Goal: Information Seeking & Learning: Understand process/instructions

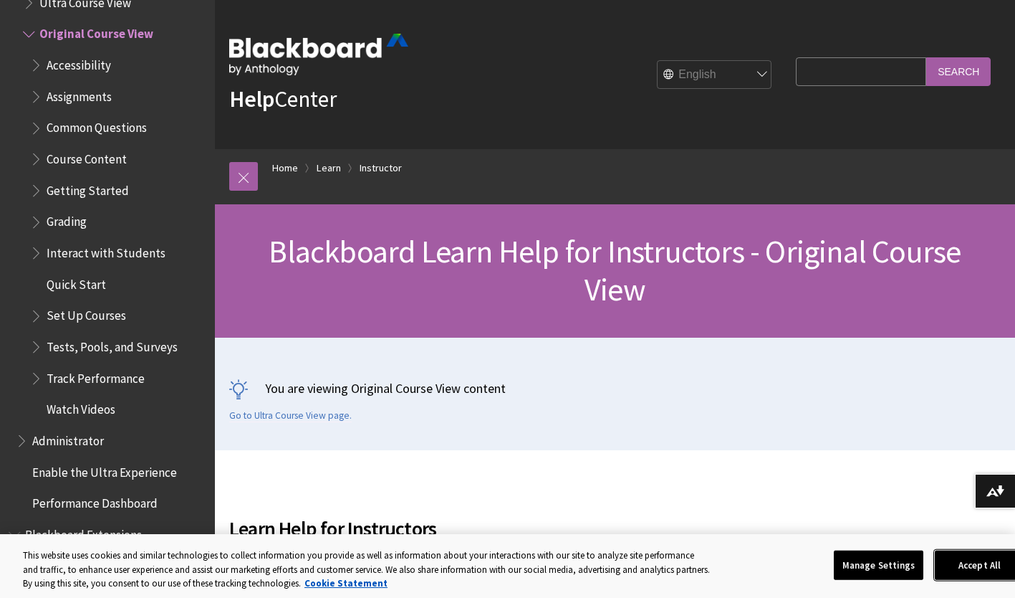
click at [975, 574] on button "Accept All" at bounding box center [980, 565] width 90 height 30
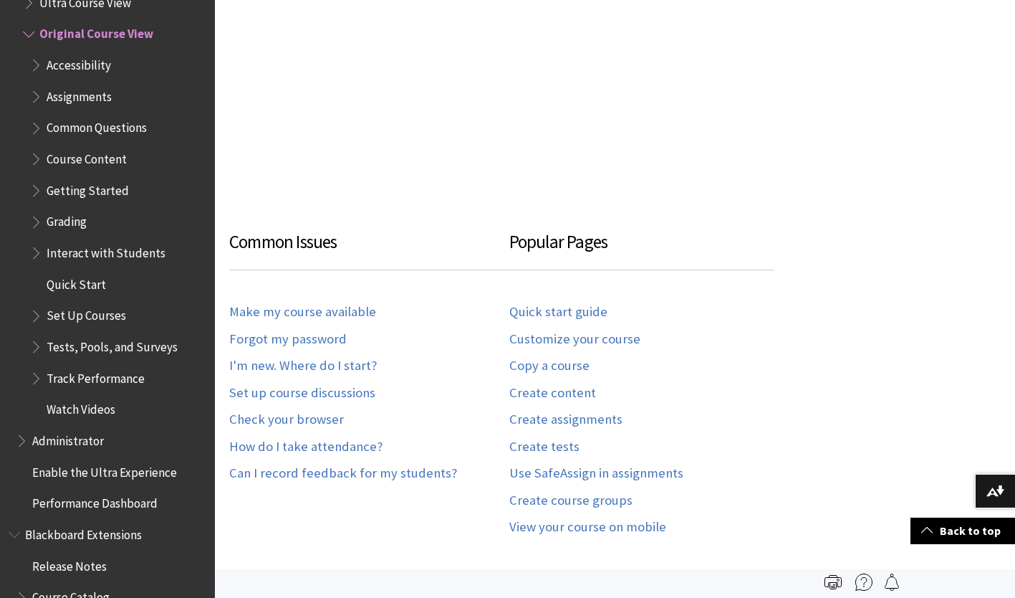
scroll to position [571, 0]
click at [577, 504] on link "Create course groups" at bounding box center [571, 501] width 123 height 16
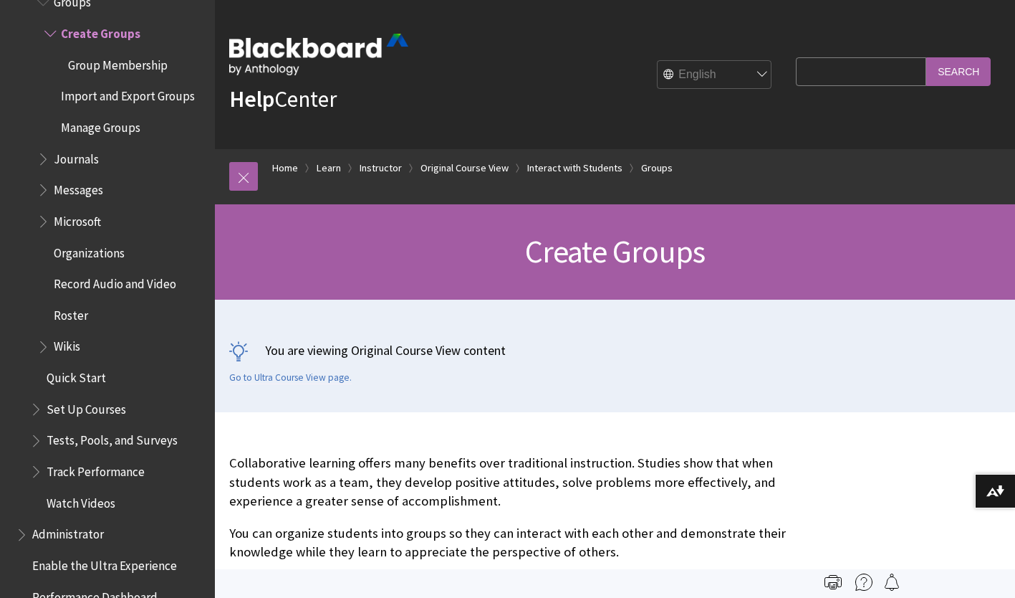
click at [86, 413] on span "Set Up Courses" at bounding box center [87, 406] width 80 height 19
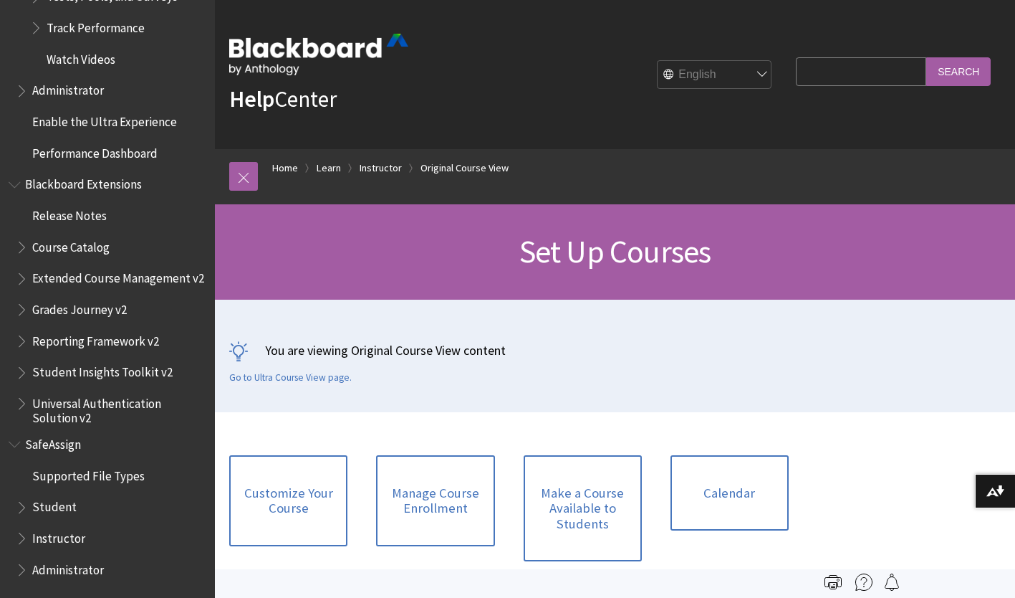
scroll to position [2322, 0]
click at [288, 501] on link "Customize Your Course" at bounding box center [288, 500] width 118 height 91
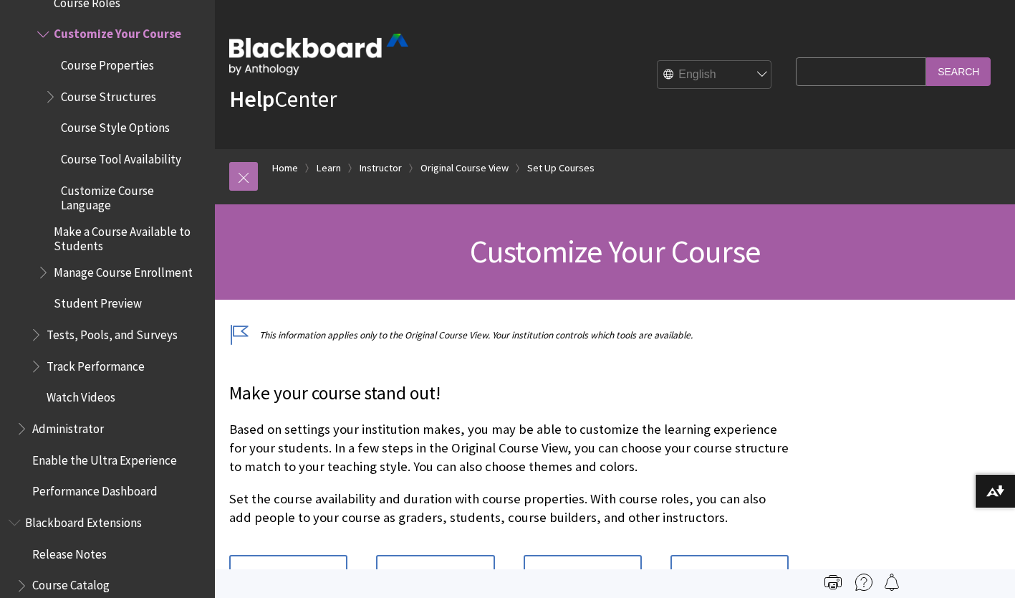
click at [234, 180] on link at bounding box center [243, 176] width 29 height 29
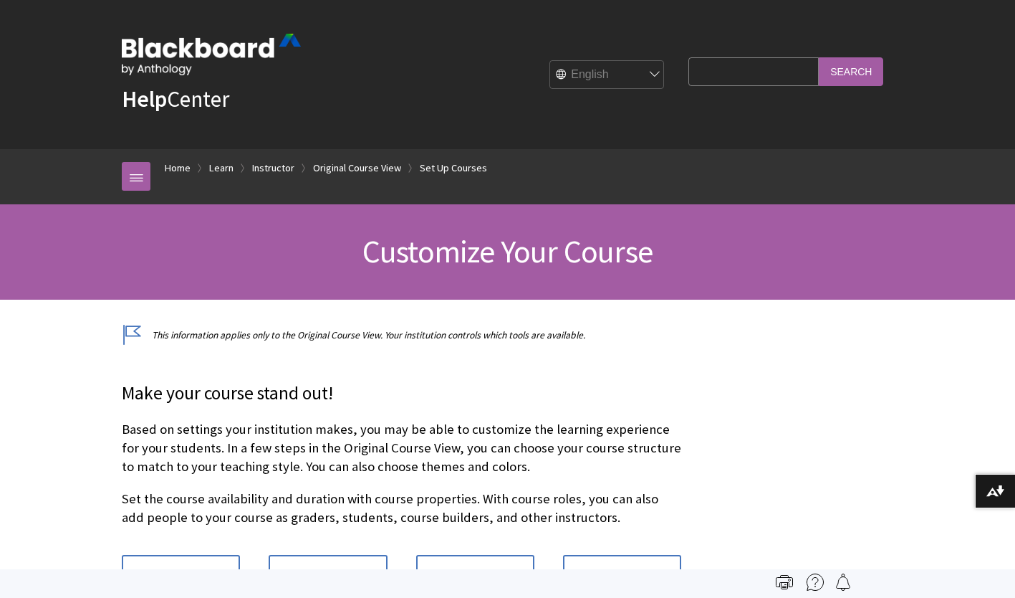
click at [708, 75] on input "Search Query" at bounding box center [754, 71] width 130 height 28
click at [648, 412] on div "Make your course stand out! Based on settings your institution makes, you may b…" at bounding box center [402, 580] width 560 height 399
click at [707, 74] on input "Search Query" at bounding box center [754, 71] width 130 height 28
type input "grade center"
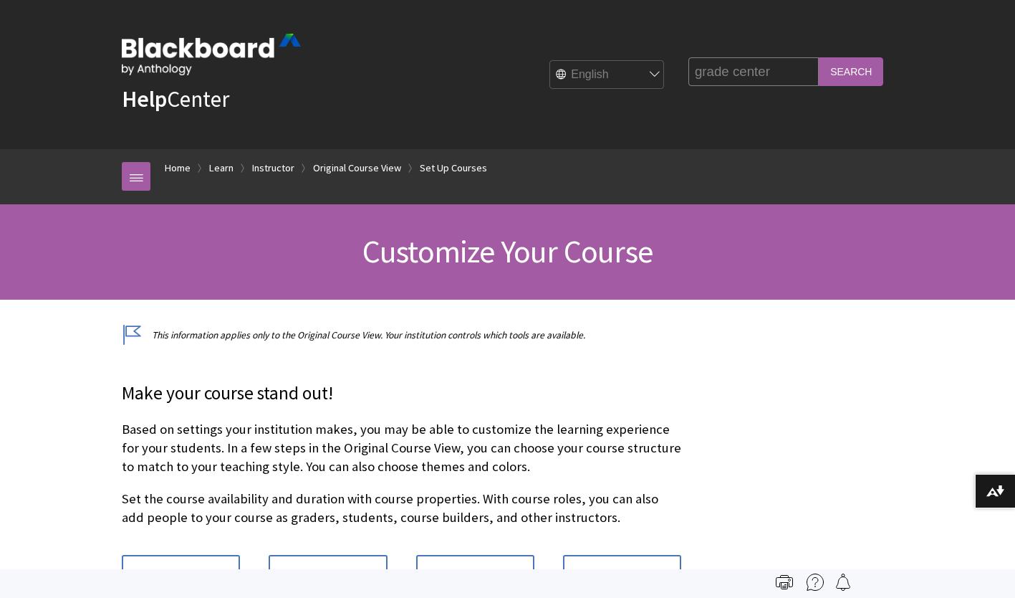
click at [851, 69] on input "Search" at bounding box center [851, 71] width 64 height 28
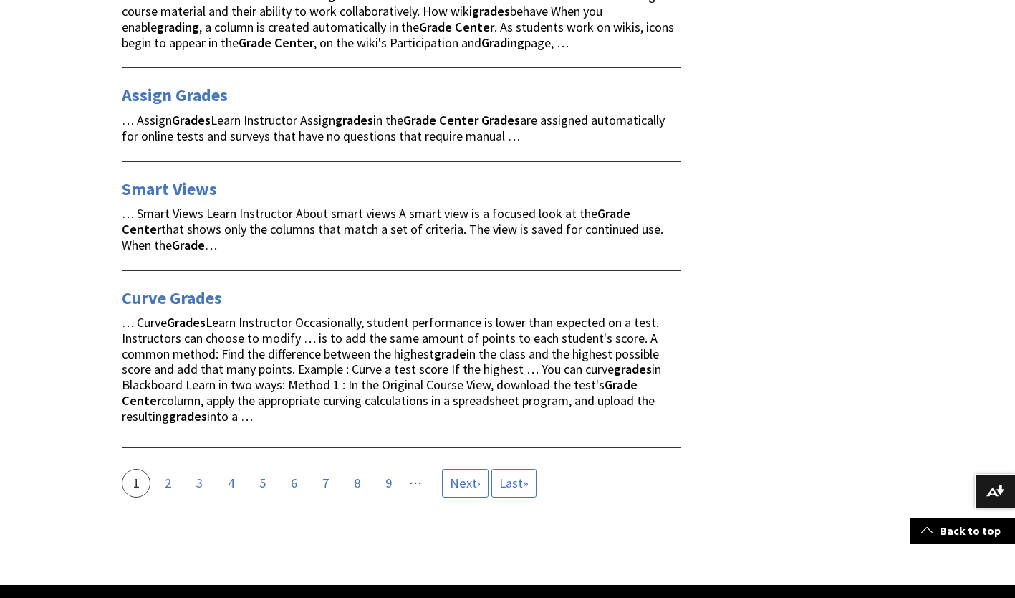
scroll to position [2246, 0]
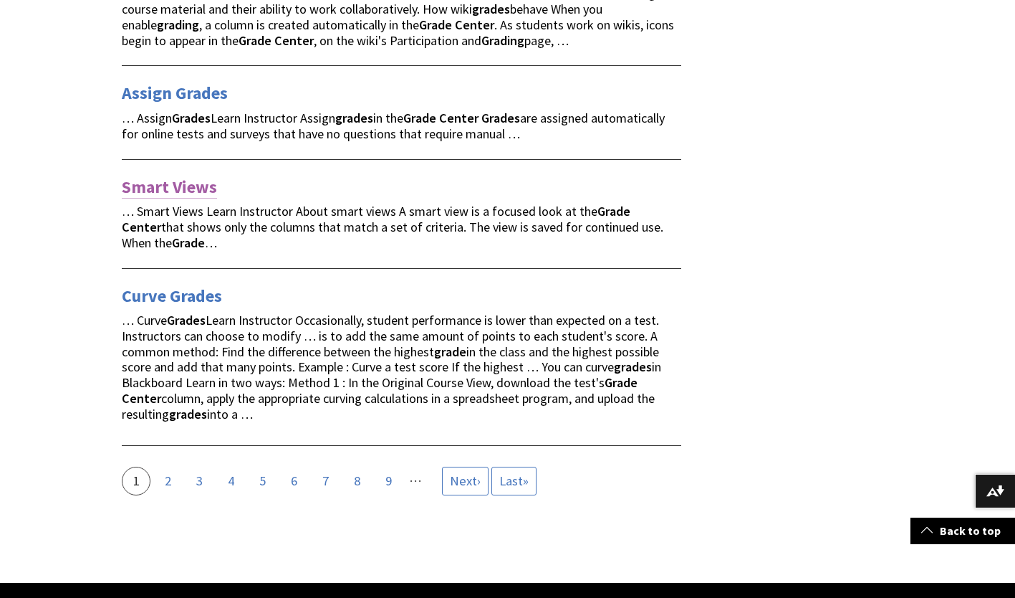
click at [168, 176] on link "Smart Views" at bounding box center [169, 187] width 95 height 23
click at [456, 472] on span "Next" at bounding box center [463, 480] width 27 height 16
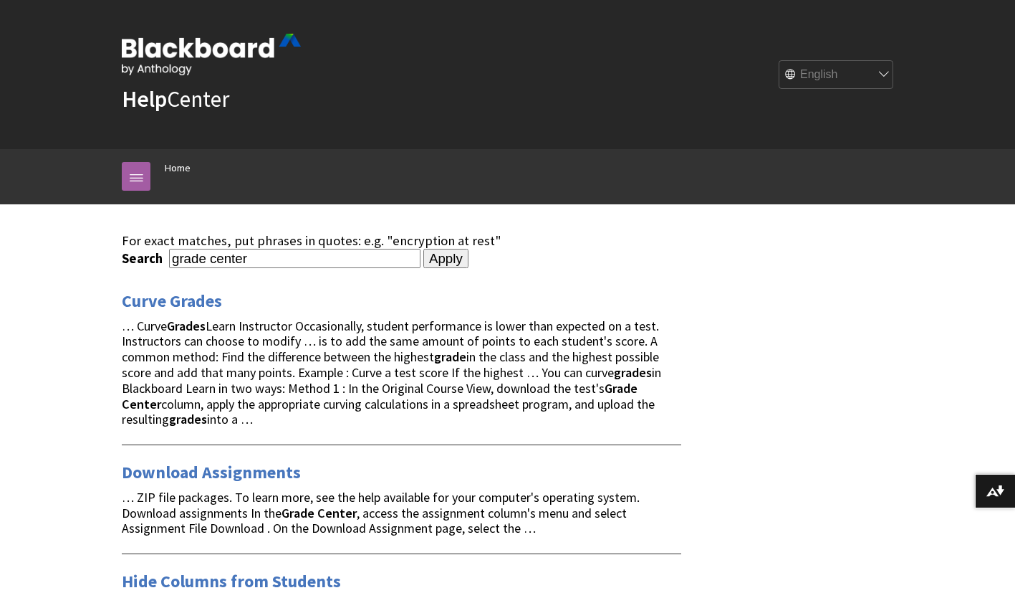
click at [278, 264] on input "grade center" at bounding box center [295, 258] width 252 height 19
type input "grade center divide into sections"
click at [427, 265] on input "Apply" at bounding box center [446, 259] width 45 height 20
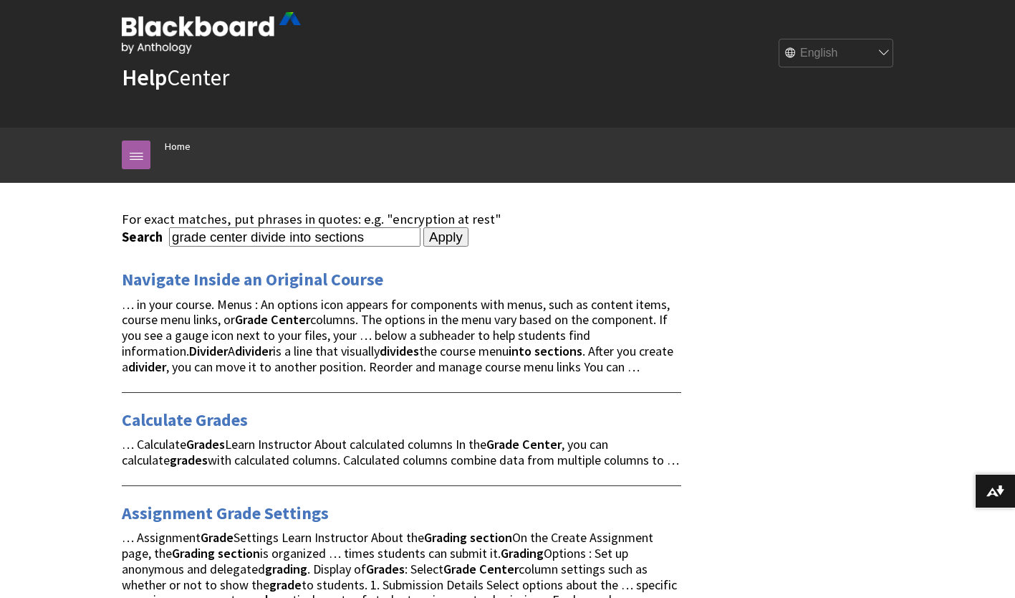
scroll to position [22, 0]
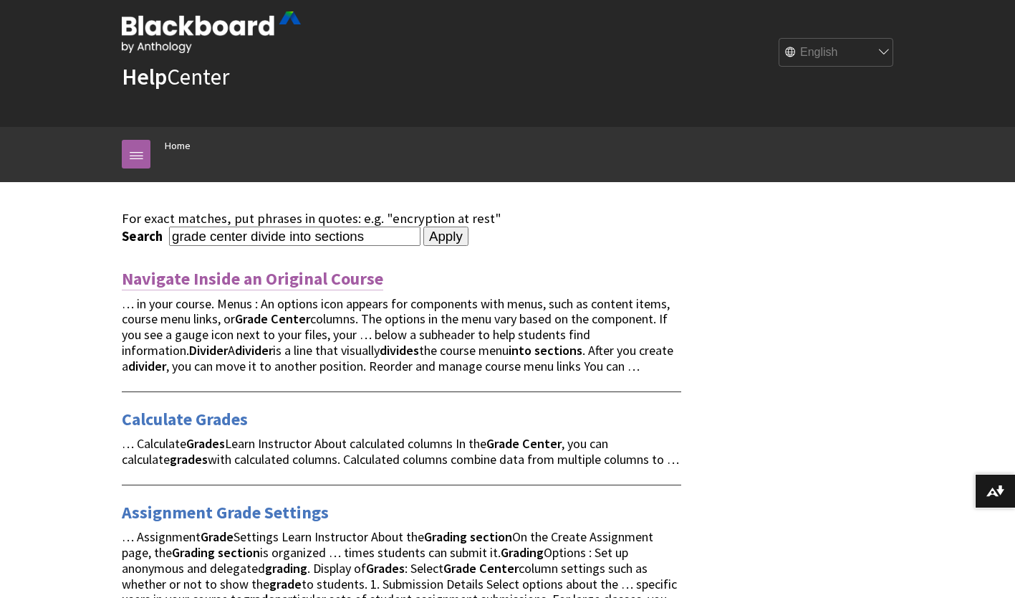
click at [312, 277] on link "Navigate Inside an Original Course" at bounding box center [253, 278] width 262 height 23
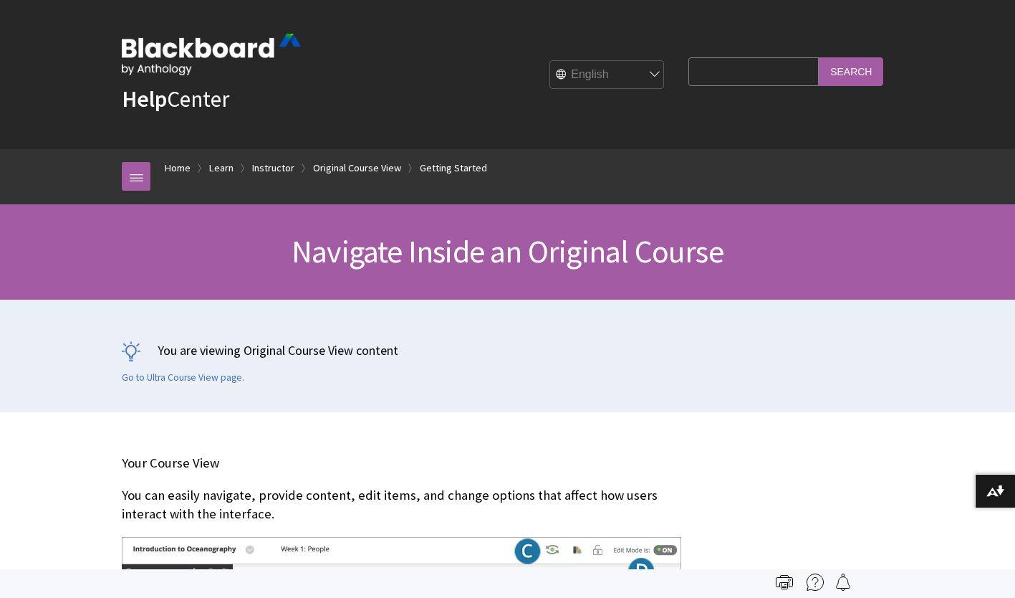
click at [719, 74] on input "Search Query" at bounding box center [754, 71] width 130 height 28
type input "g"
type input "divide rows into sections in grade center"
click at [868, 78] on input "Search" at bounding box center [851, 71] width 64 height 28
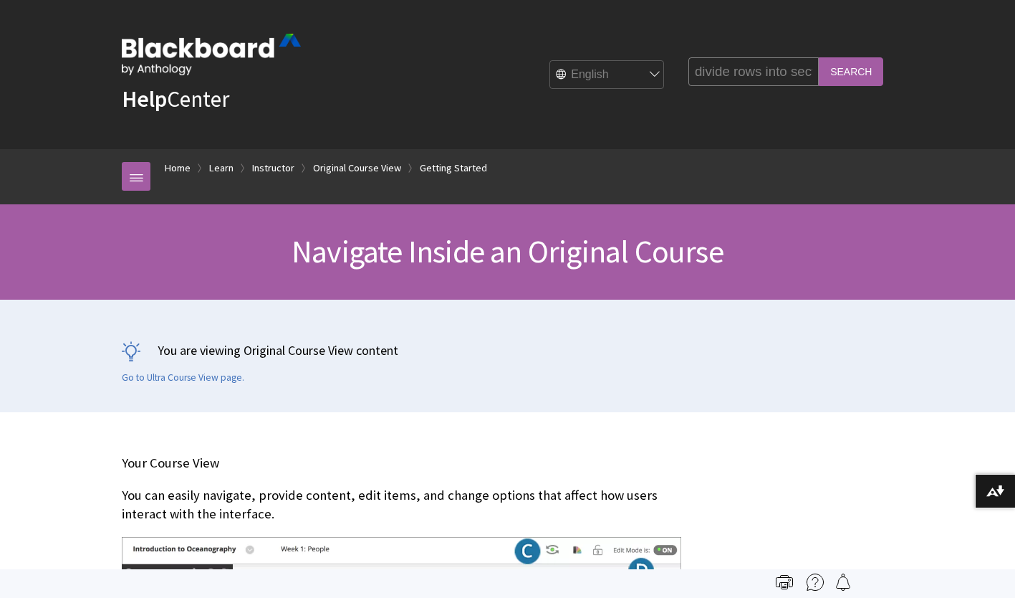
scroll to position [0, 0]
click at [871, 76] on input "Search" at bounding box center [851, 71] width 64 height 28
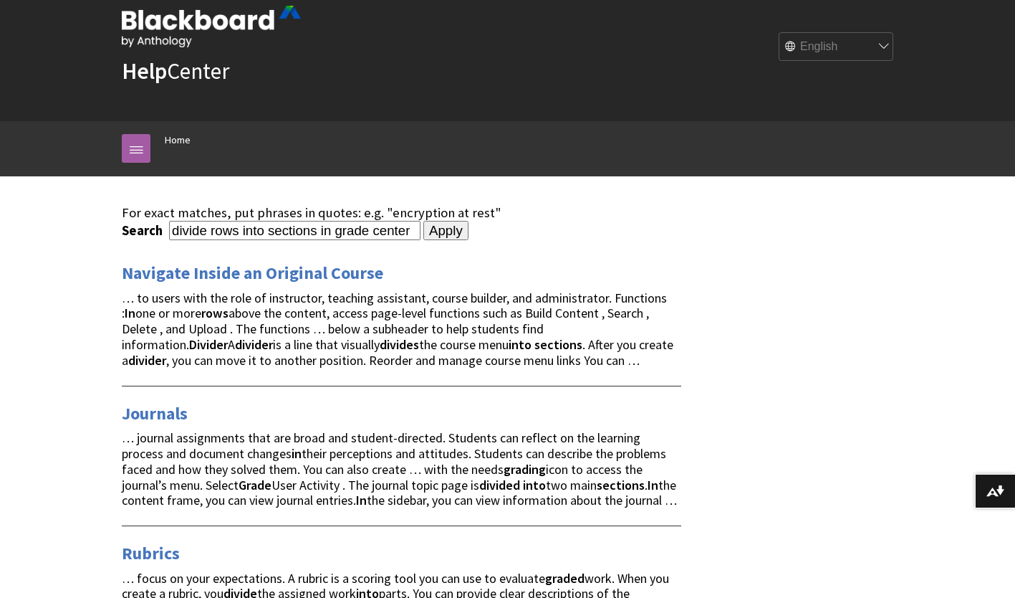
scroll to position [27, 0]
click at [363, 234] on input "divide rows into sections in grade center" at bounding box center [295, 230] width 252 height 19
type input "separate students into different sections in grade center"
click at [440, 231] on input "Apply" at bounding box center [446, 231] width 45 height 20
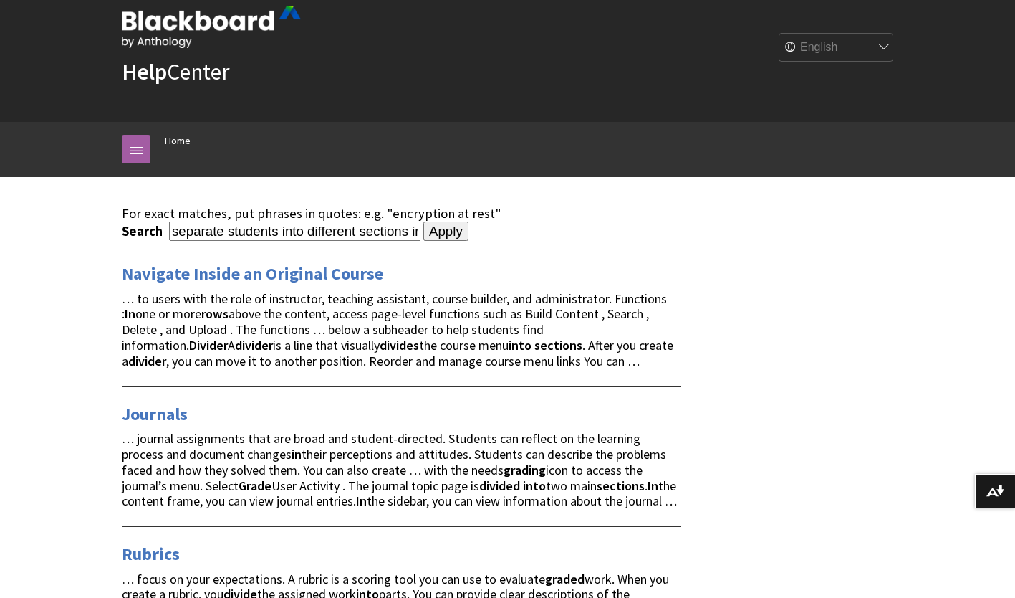
scroll to position [0, 0]
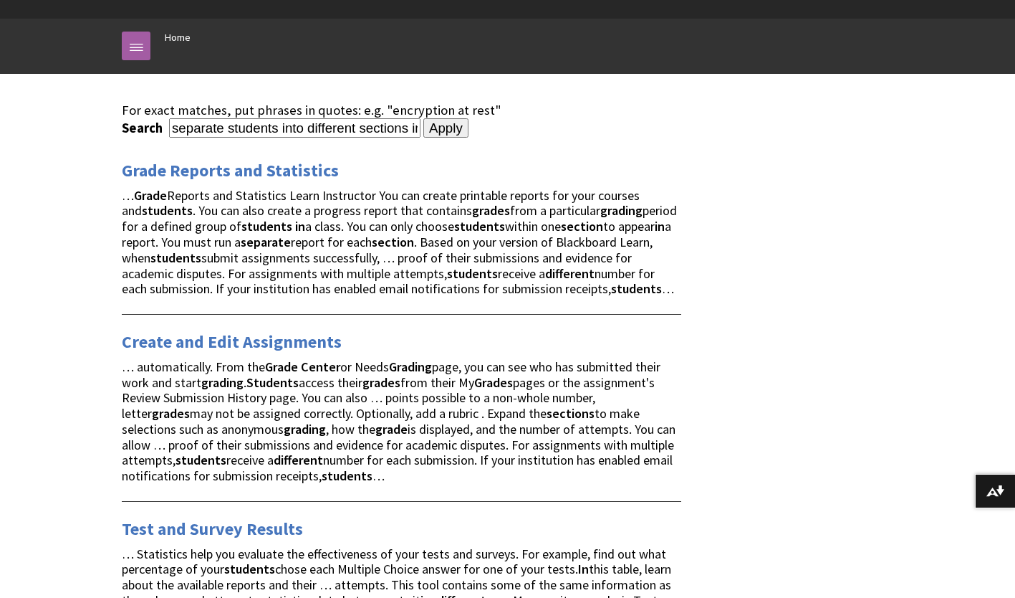
scroll to position [131, 0]
click at [240, 176] on link "Grade Reports and Statistics" at bounding box center [230, 169] width 217 height 23
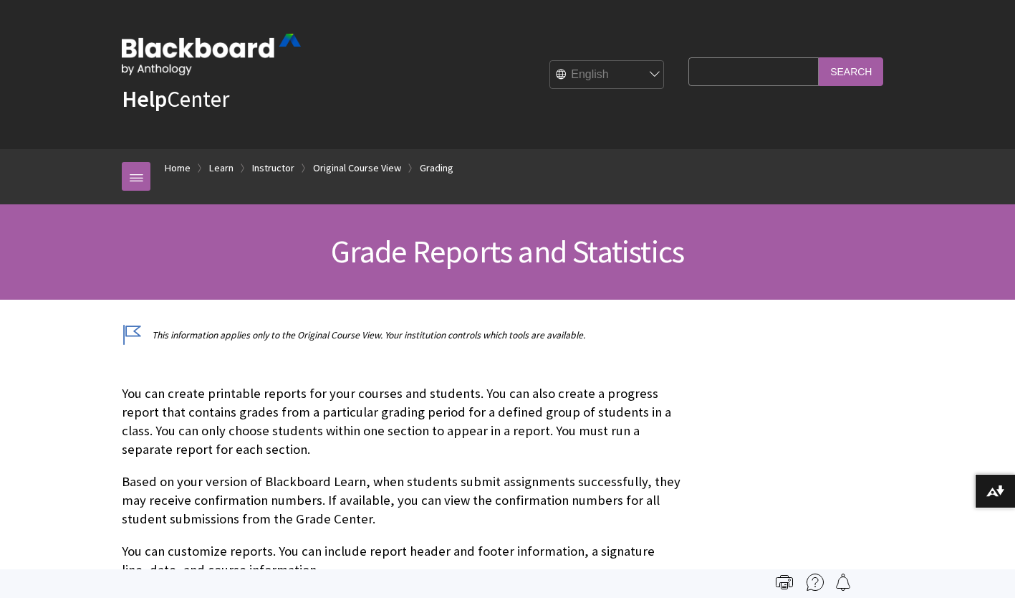
click at [691, 70] on input "Search Query" at bounding box center [754, 71] width 130 height 28
